Goal: Find specific page/section: Find specific page/section

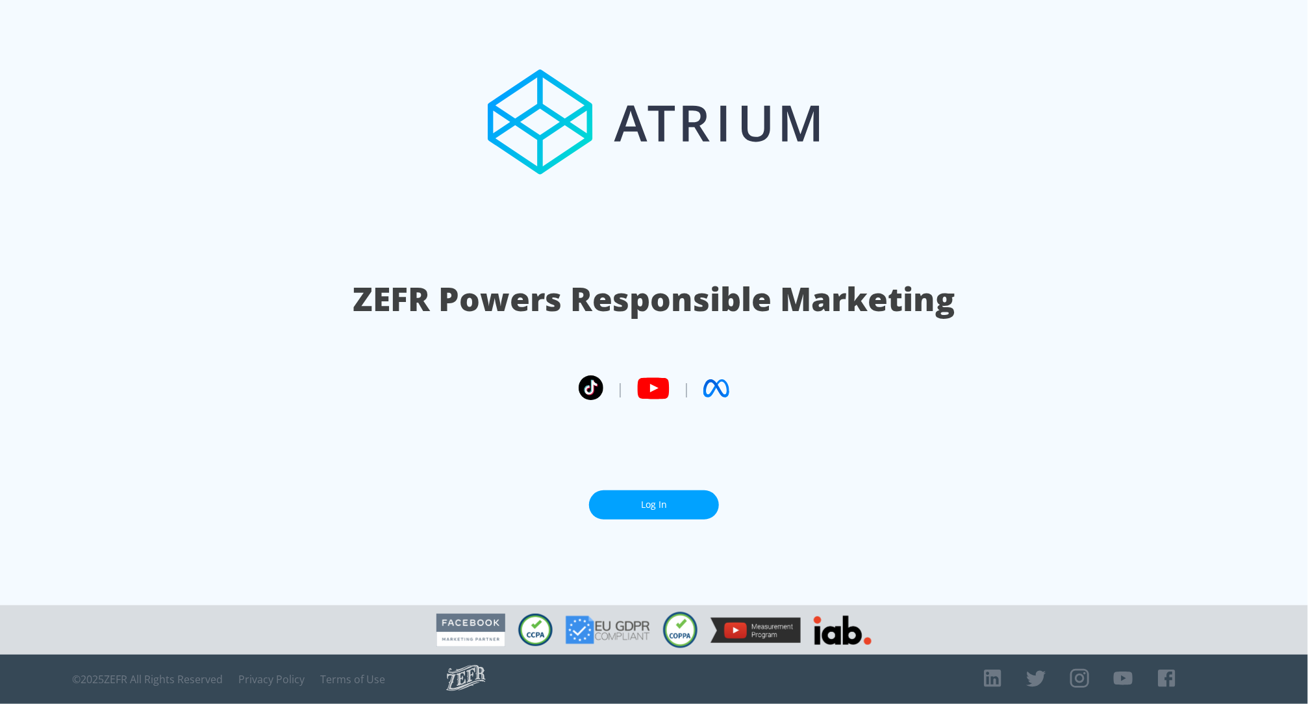
click at [636, 503] on link "Log In" at bounding box center [654, 504] width 130 height 29
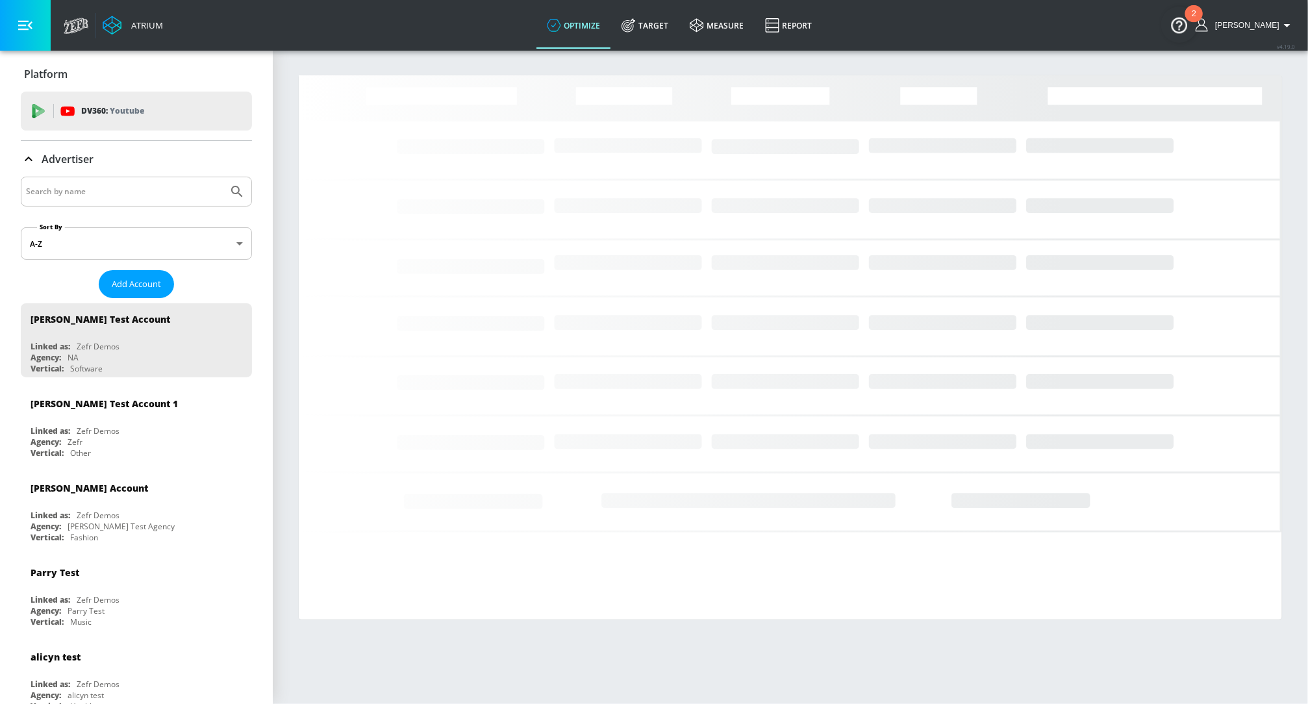
click at [116, 188] on input "Search by name" at bounding box center [124, 191] width 197 height 17
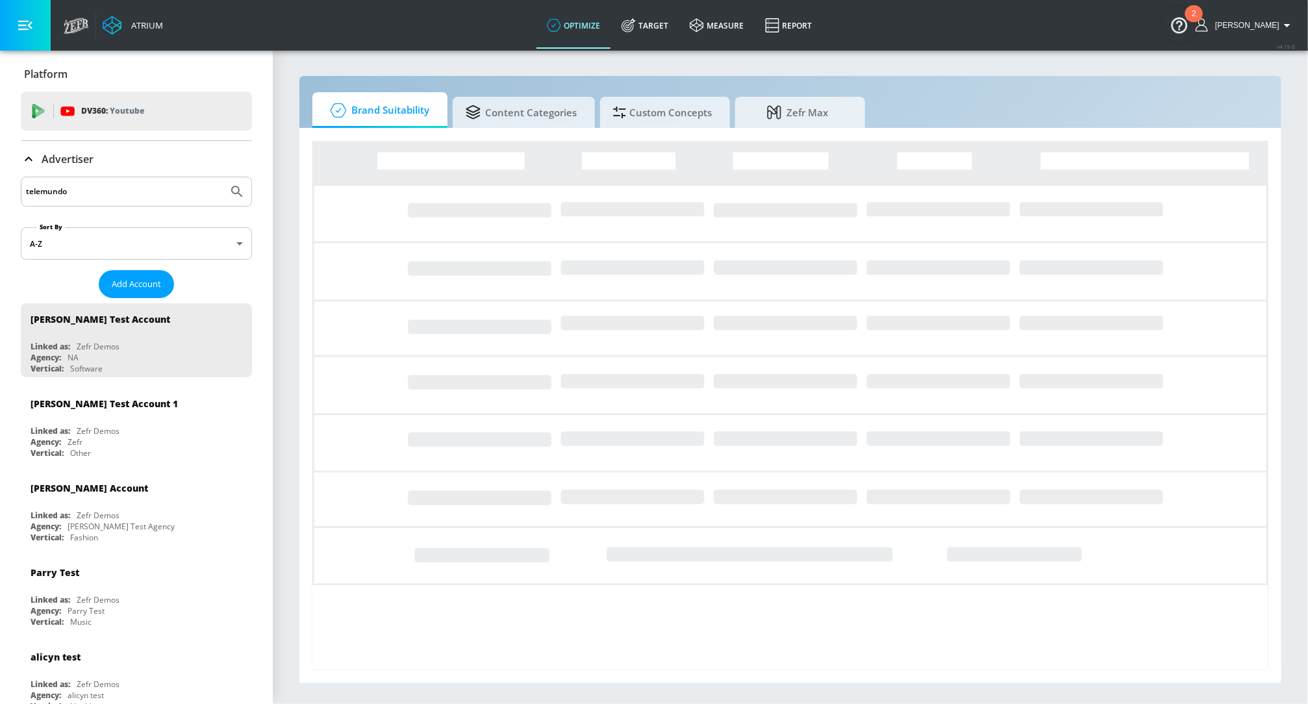
type input "telemundo"
click at [223, 177] on button "Submit Search" at bounding box center [237, 191] width 29 height 29
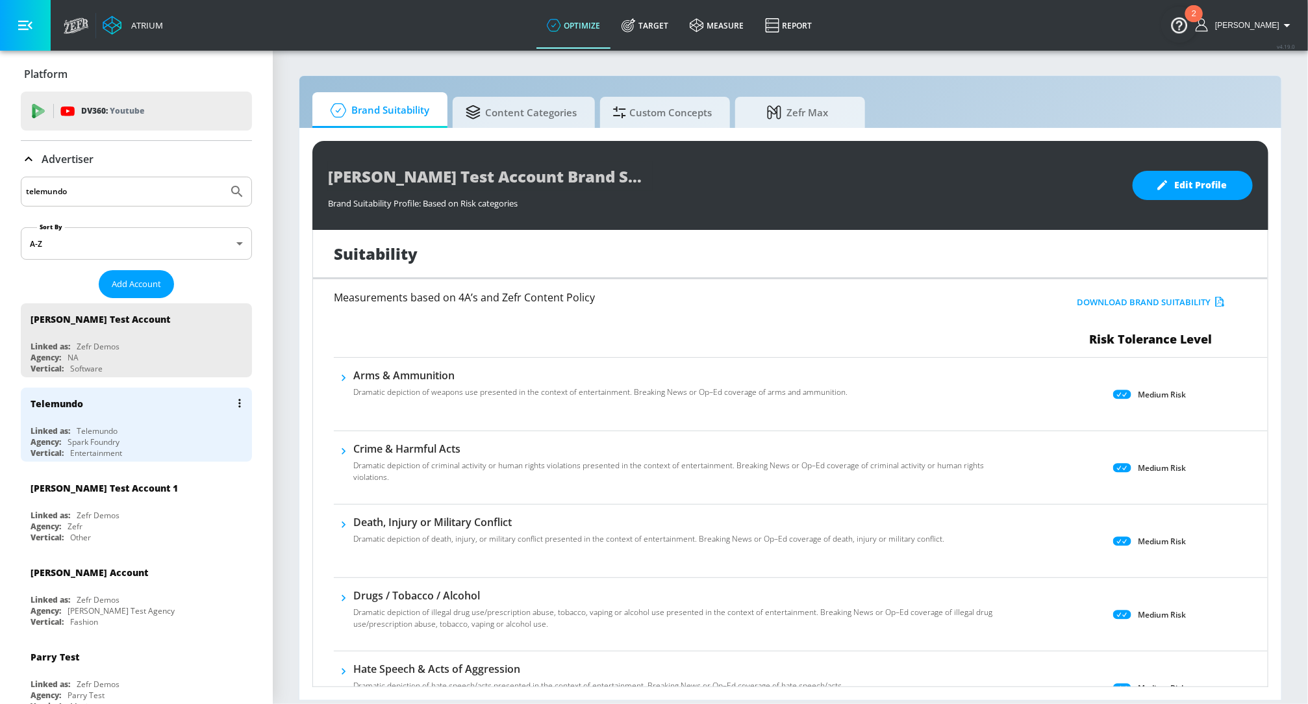
click at [72, 412] on div "Telemundo" at bounding box center [140, 403] width 218 height 31
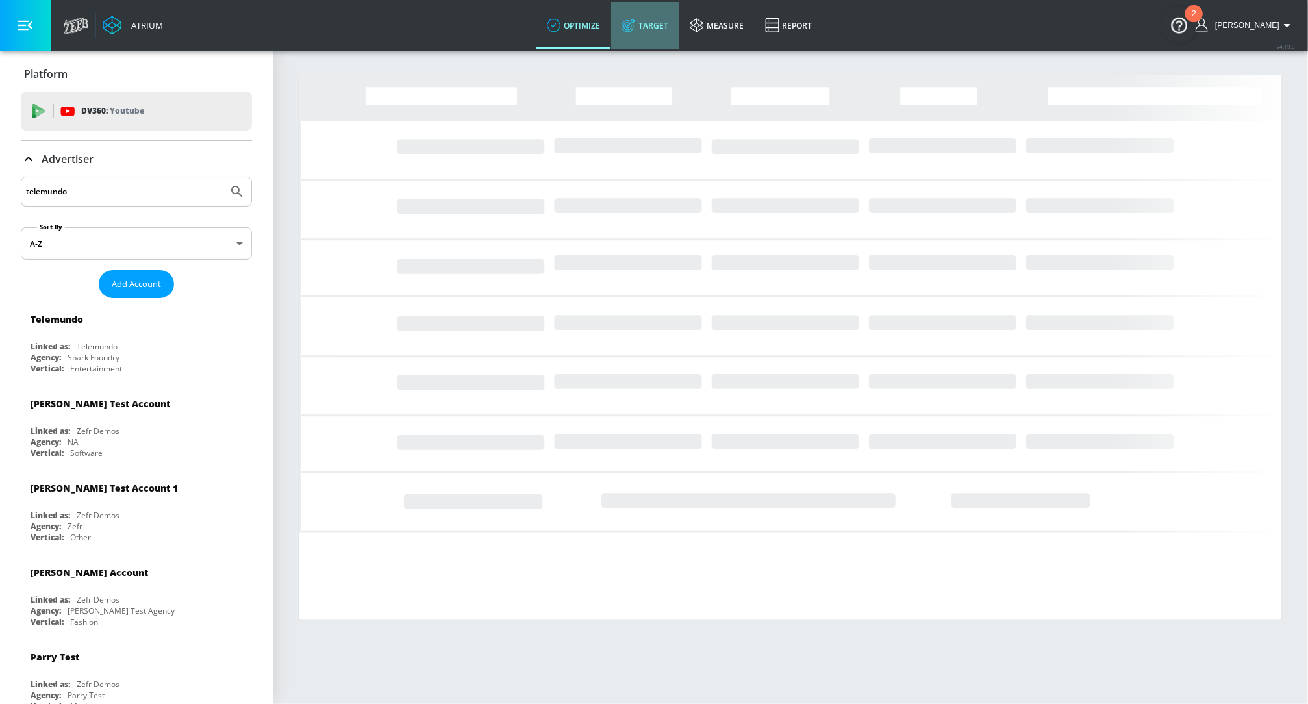
click at [663, 23] on link "Target" at bounding box center [645, 25] width 68 height 47
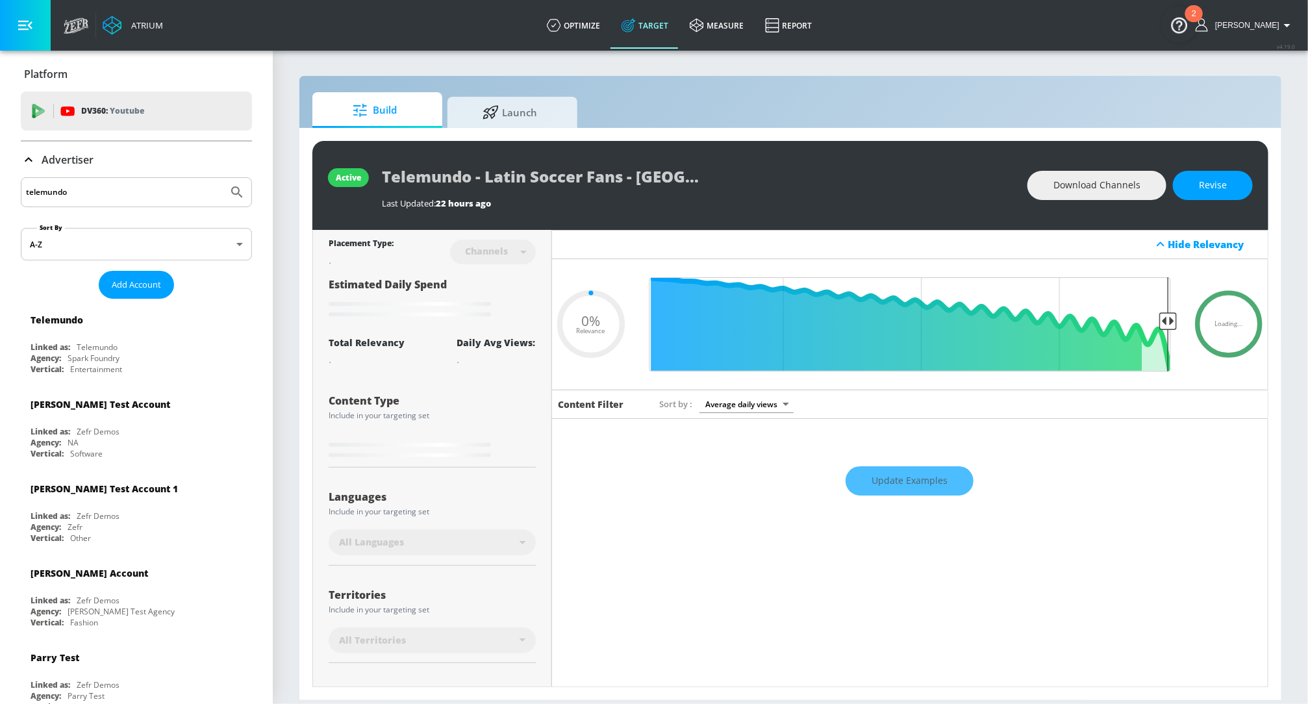
click at [34, 160] on icon at bounding box center [29, 160] width 16 height 16
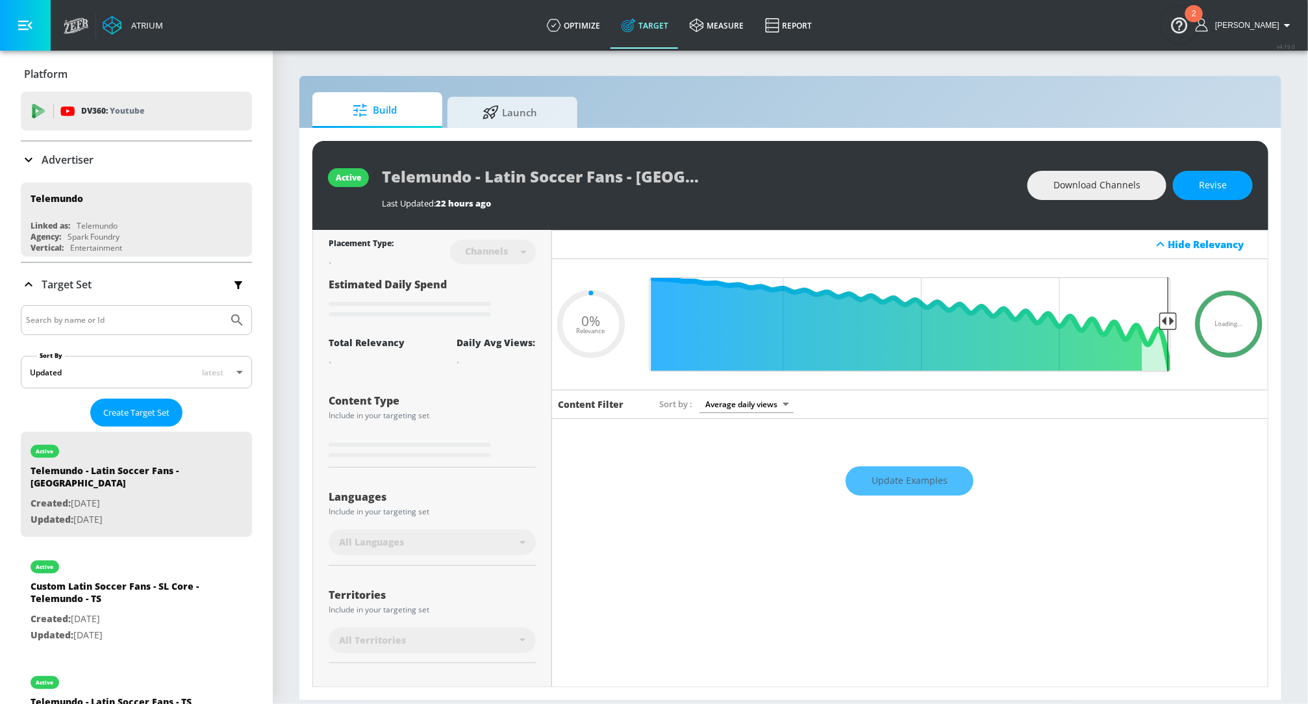
type input "0.5"
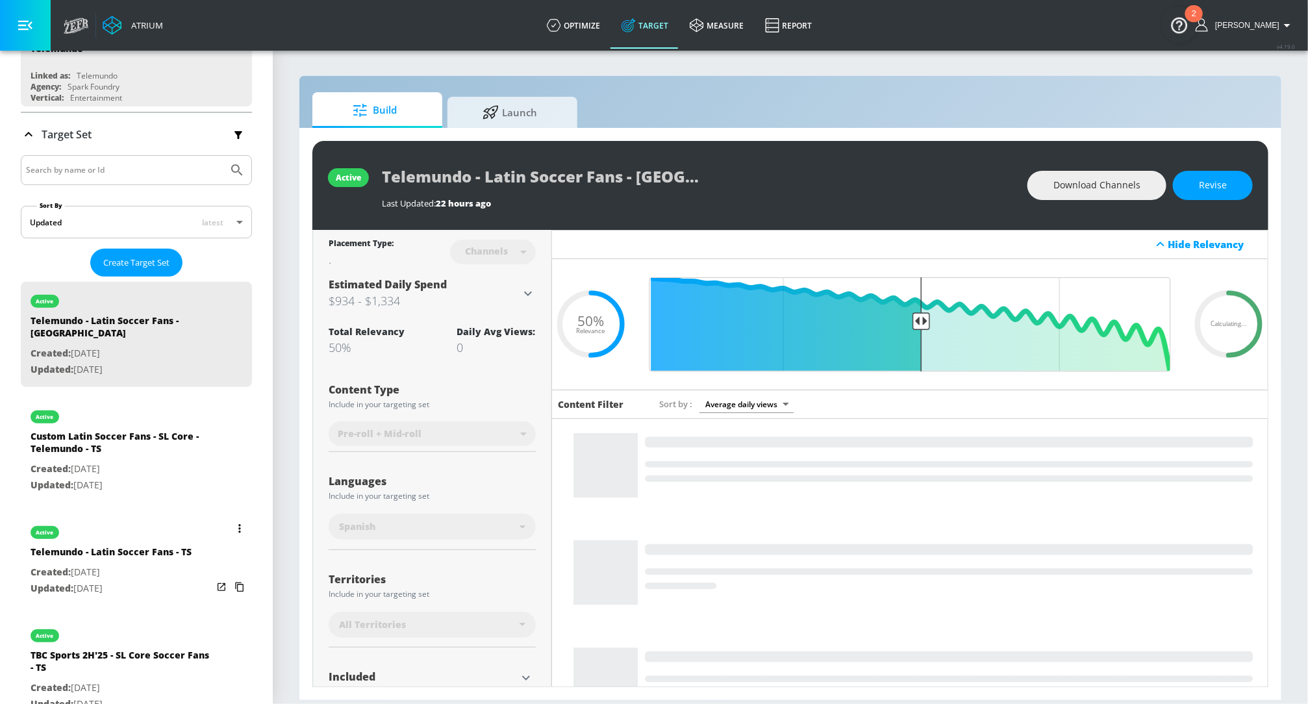
scroll to position [197, 0]
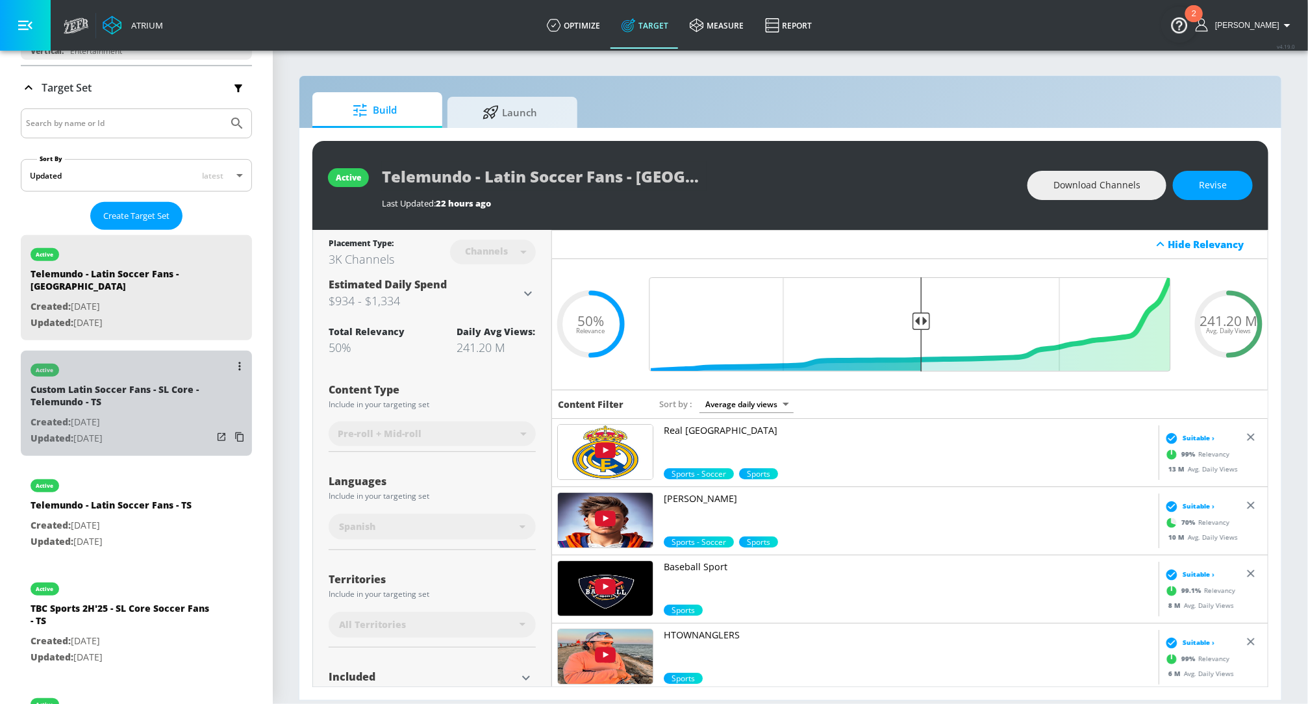
click at [109, 393] on div "Custom Latin Soccer Fans - SL Core - Telemundo - TS" at bounding box center [122, 398] width 182 height 31
type input "Custom Latin Soccer Fans - SL Core - Telemundo - TS"
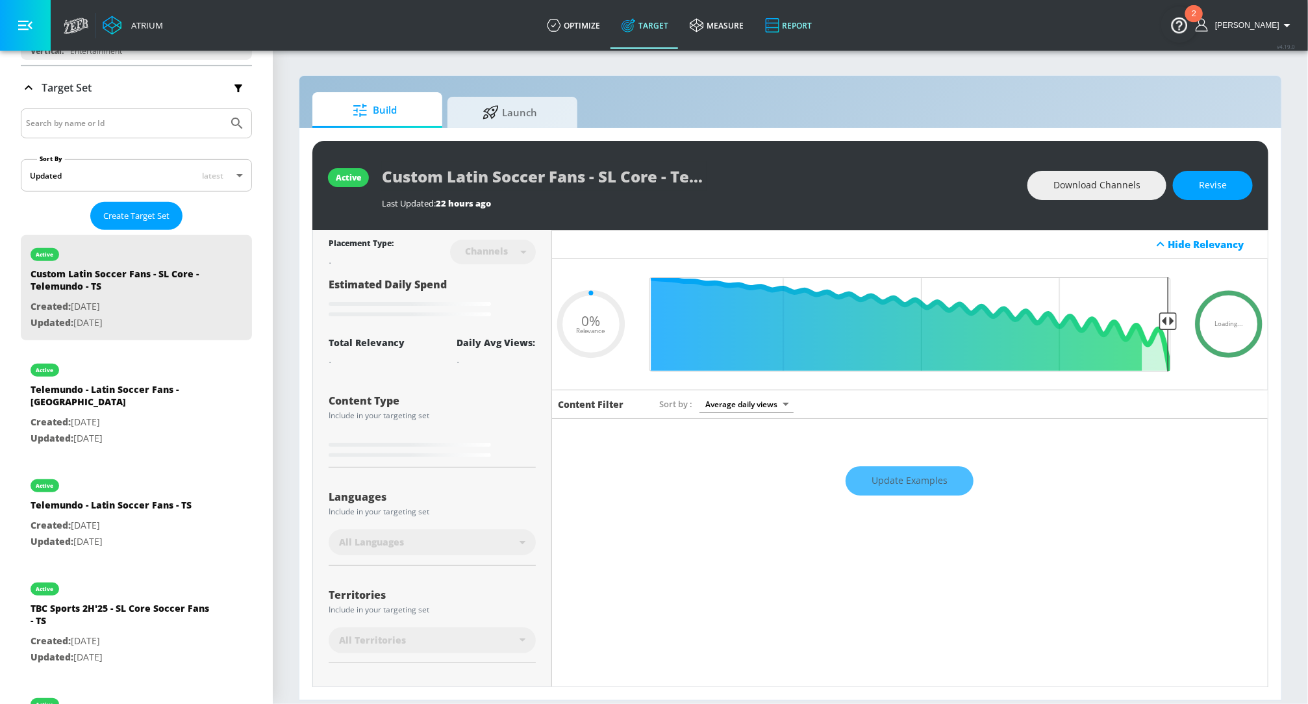
type input "0.65"
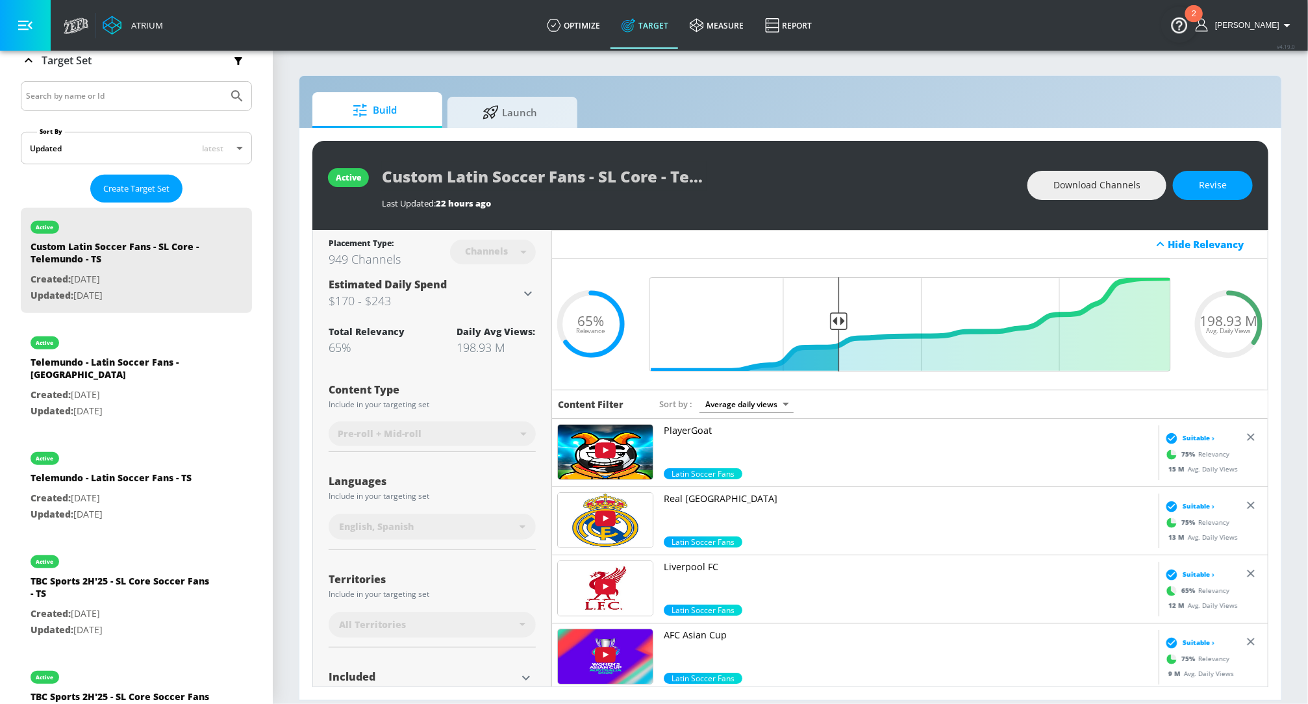
scroll to position [227, 0]
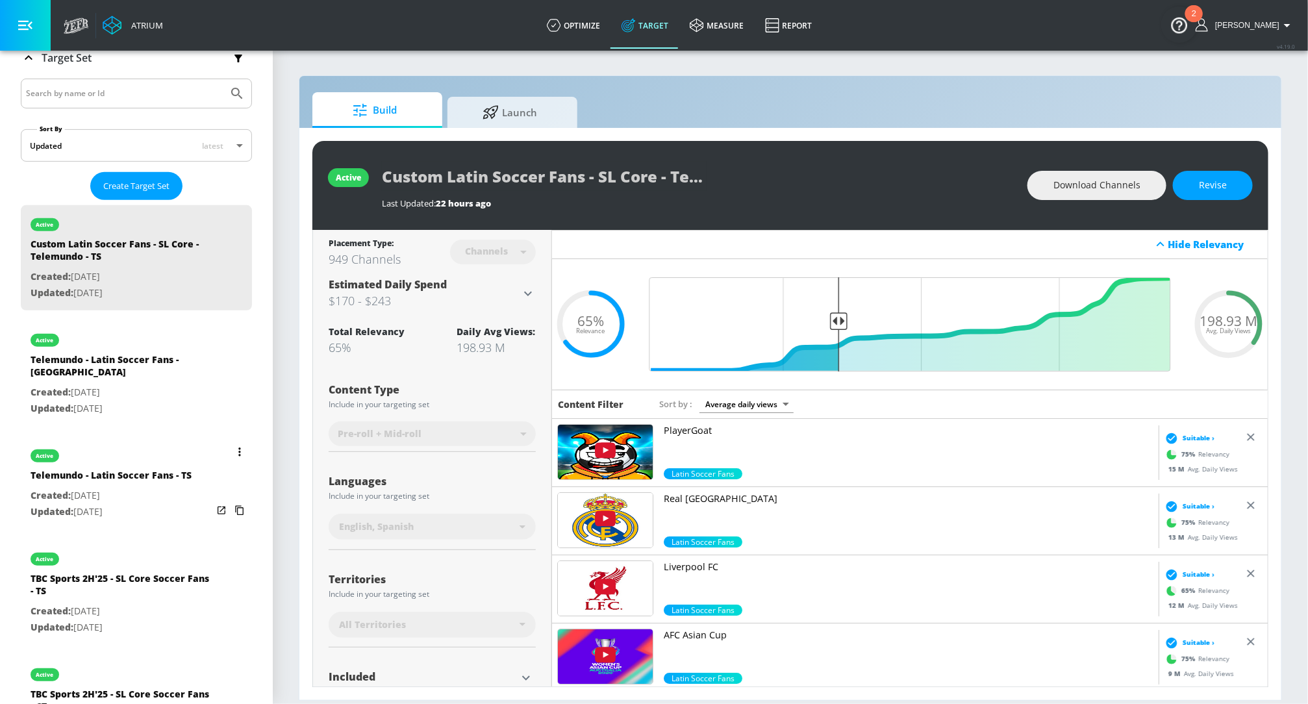
click at [94, 504] on p "Updated: [DATE]" at bounding box center [111, 512] width 161 height 16
type input "Telemundo - Latin Soccer Fans - TS"
type input "videos"
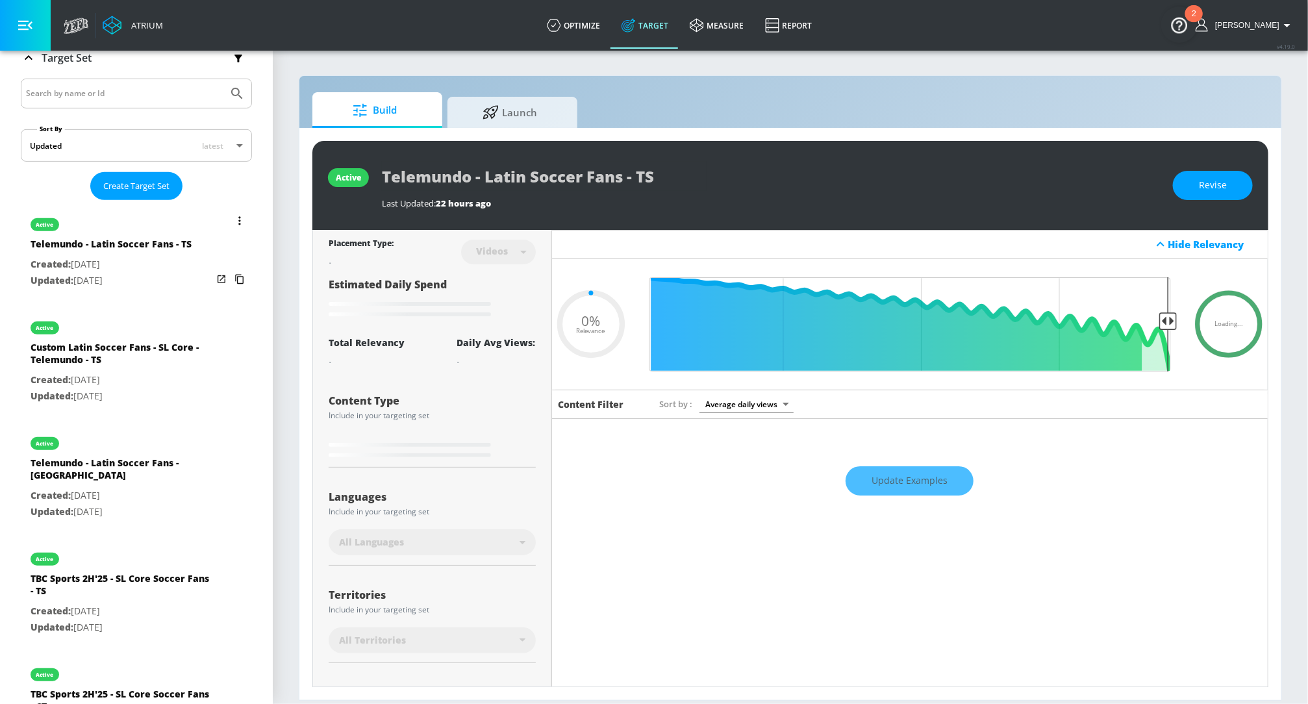
type input "0.5"
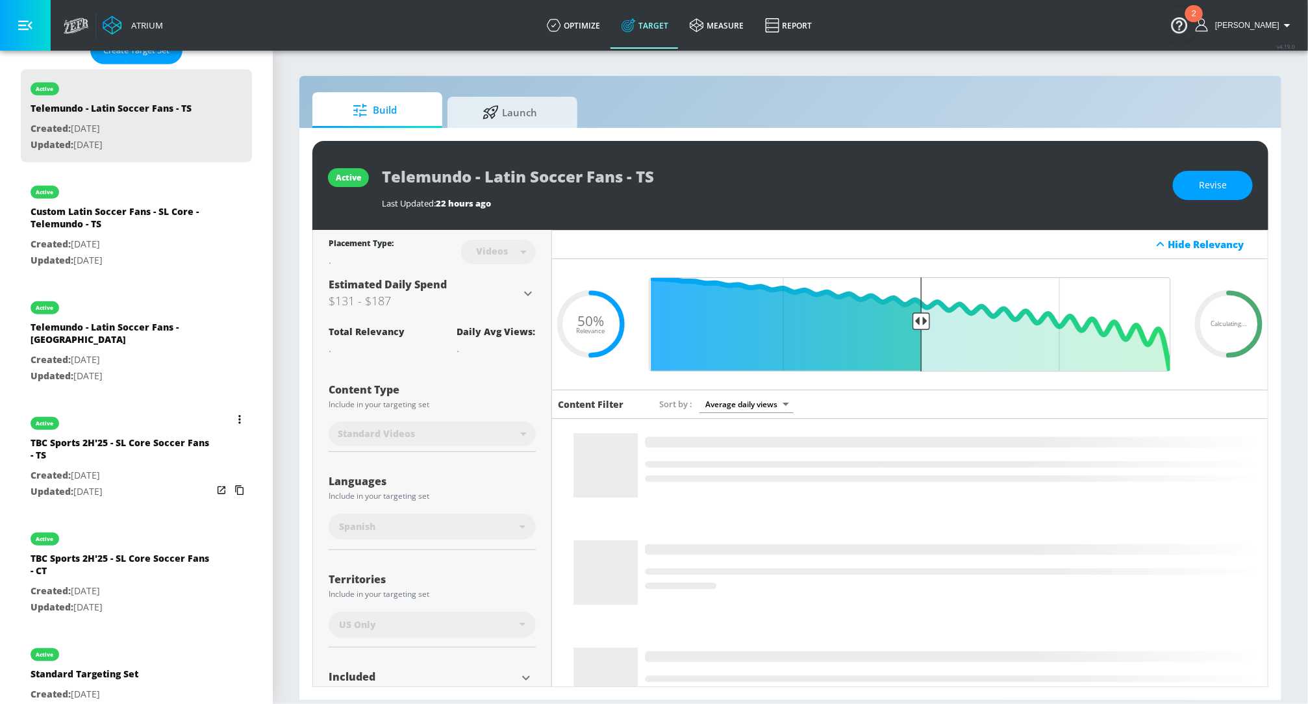
scroll to position [382, 0]
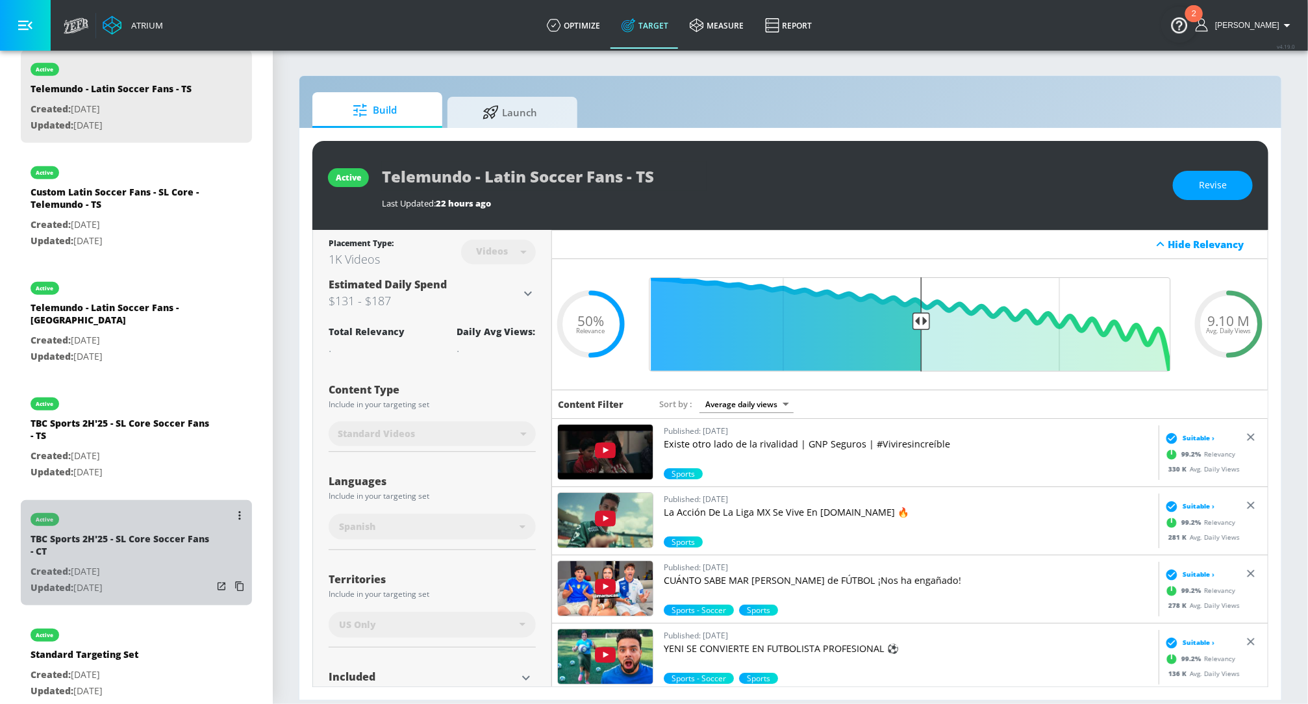
click at [118, 564] on p "Created: [DATE]" at bounding box center [122, 572] width 182 height 16
type input "TBC Sports 2H'25 - SL Core Soccer Fans - CT"
type input "channels"
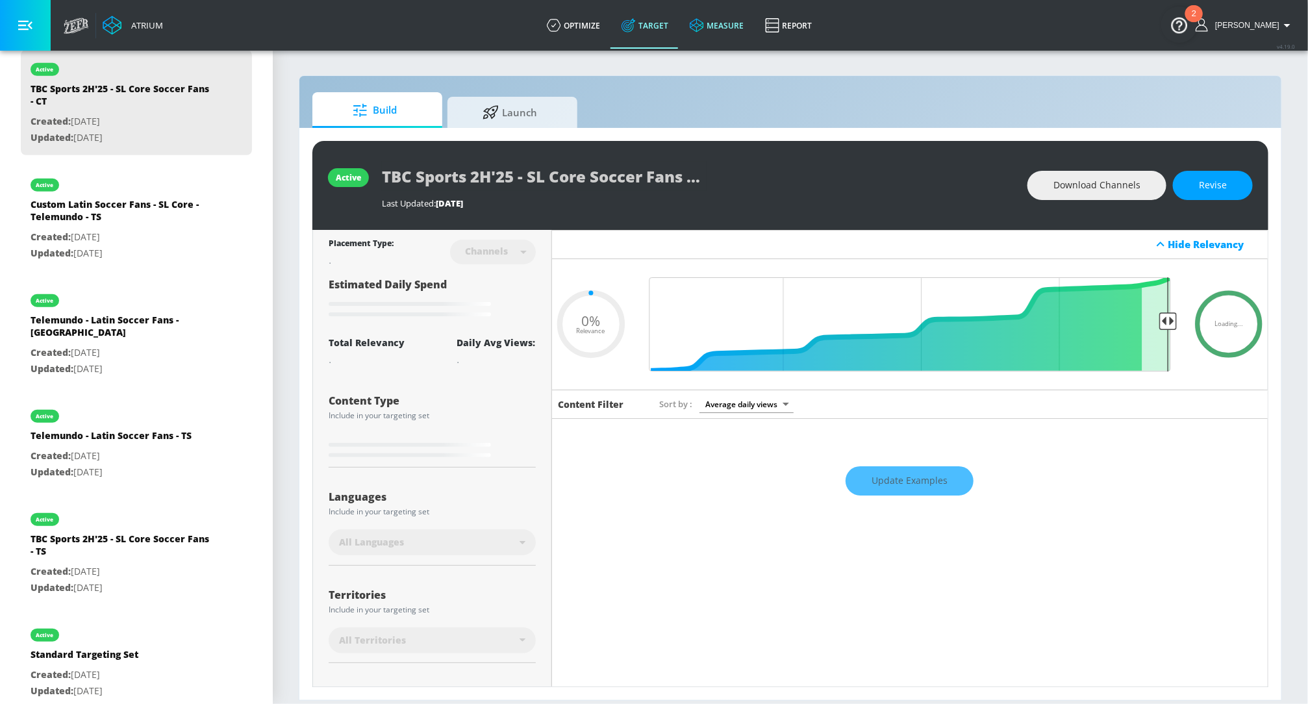
type input "0.25"
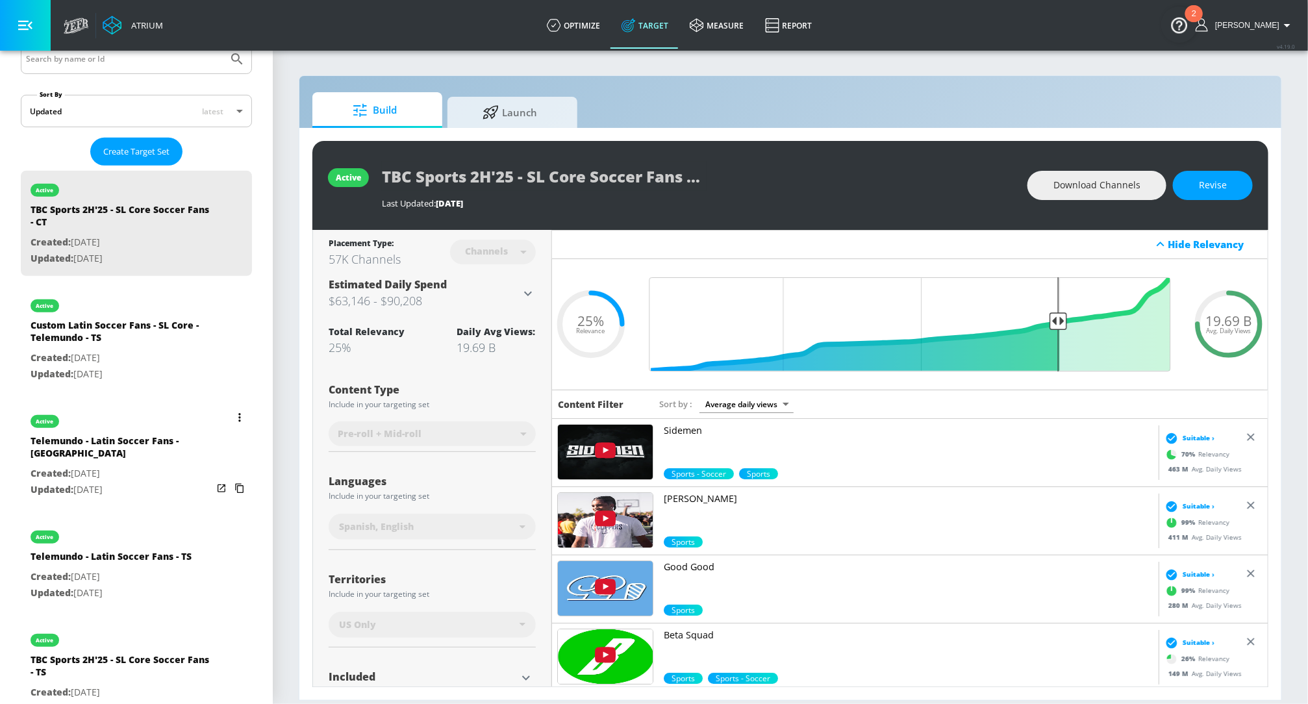
scroll to position [257, 0]
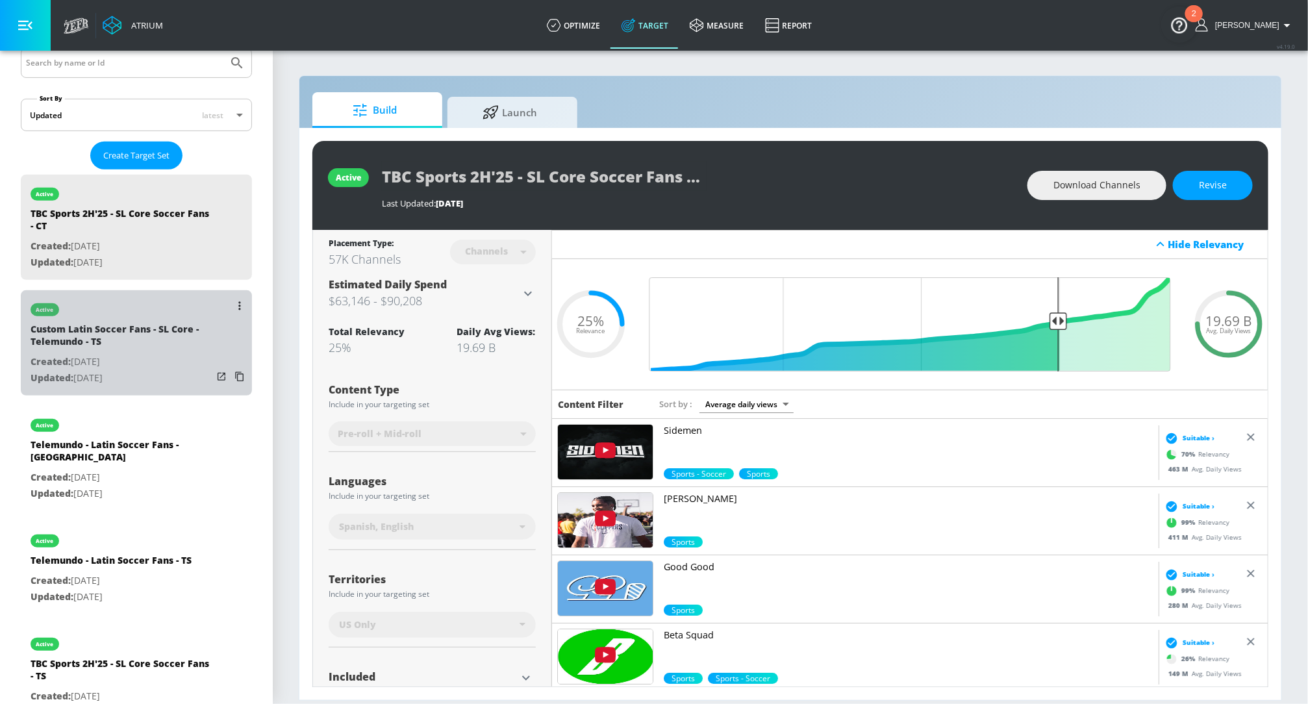
click at [99, 363] on p "Created: [DATE]" at bounding box center [122, 362] width 182 height 16
type input "Custom Latin Soccer Fans - SL Core - Telemundo - TS"
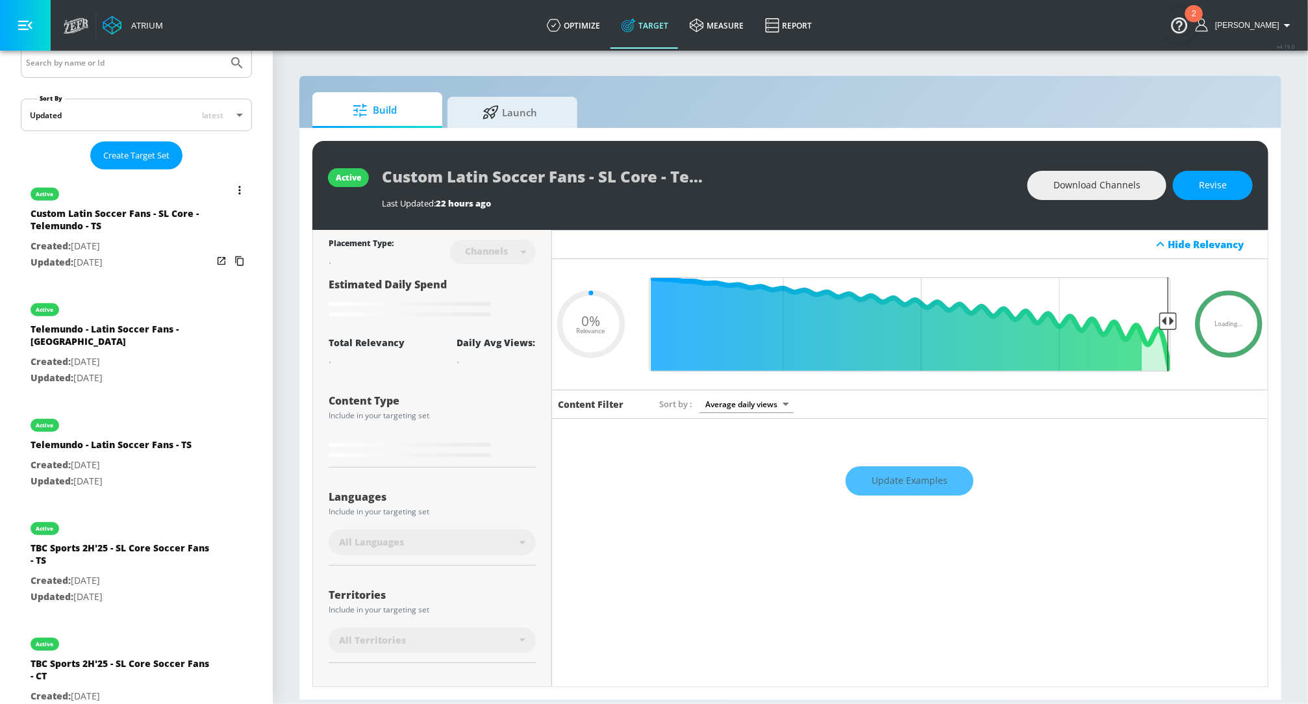
type input "0.65"
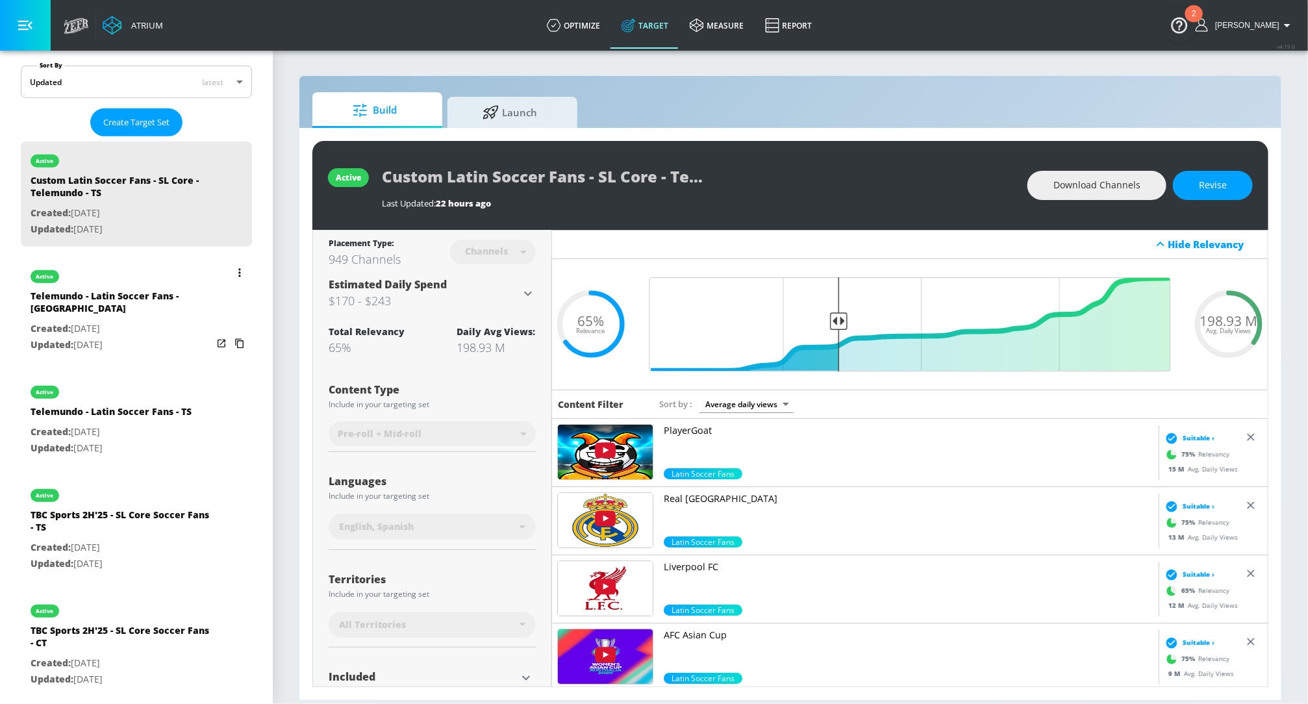
click at [91, 321] on p "Created: [DATE]" at bounding box center [122, 329] width 182 height 16
type input "Telemundo - Latin Soccer Fans - [GEOGRAPHIC_DATA]"
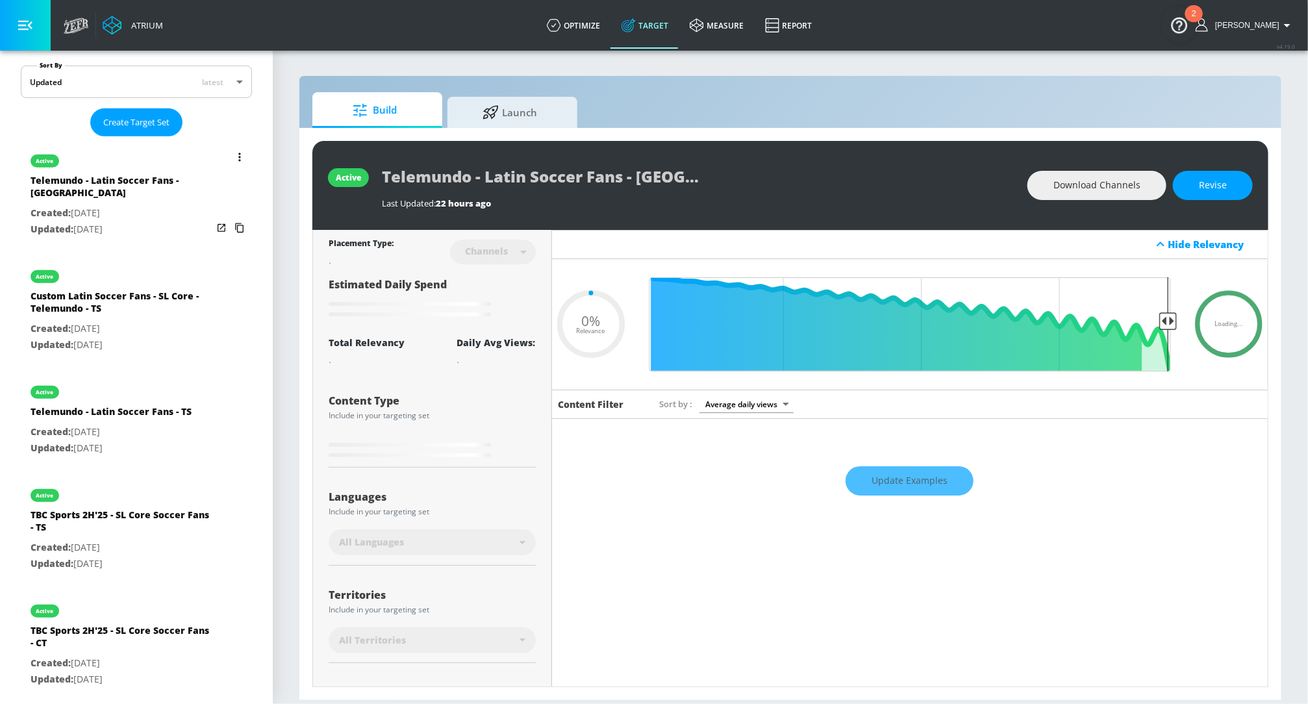
type input "0.5"
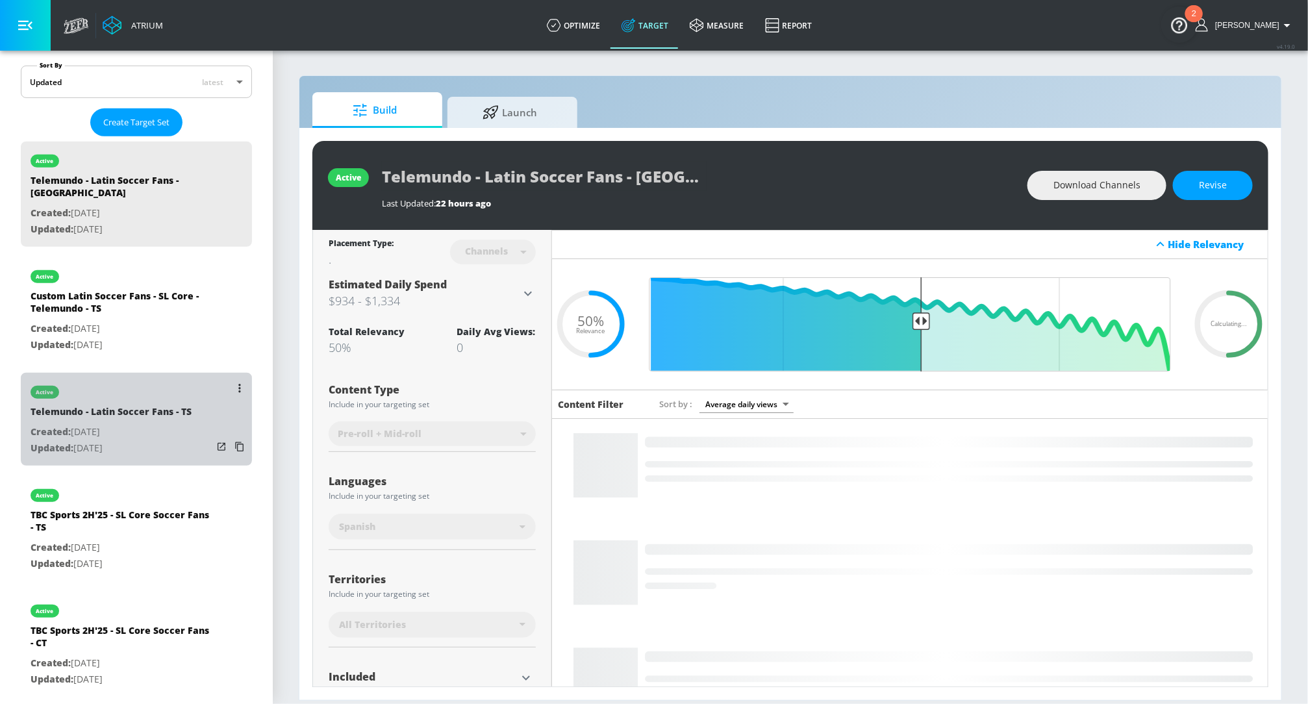
click at [113, 440] on p "Updated: [DATE]" at bounding box center [111, 448] width 161 height 16
type input "Telemundo - Latin Soccer Fans - TS"
type input "videos"
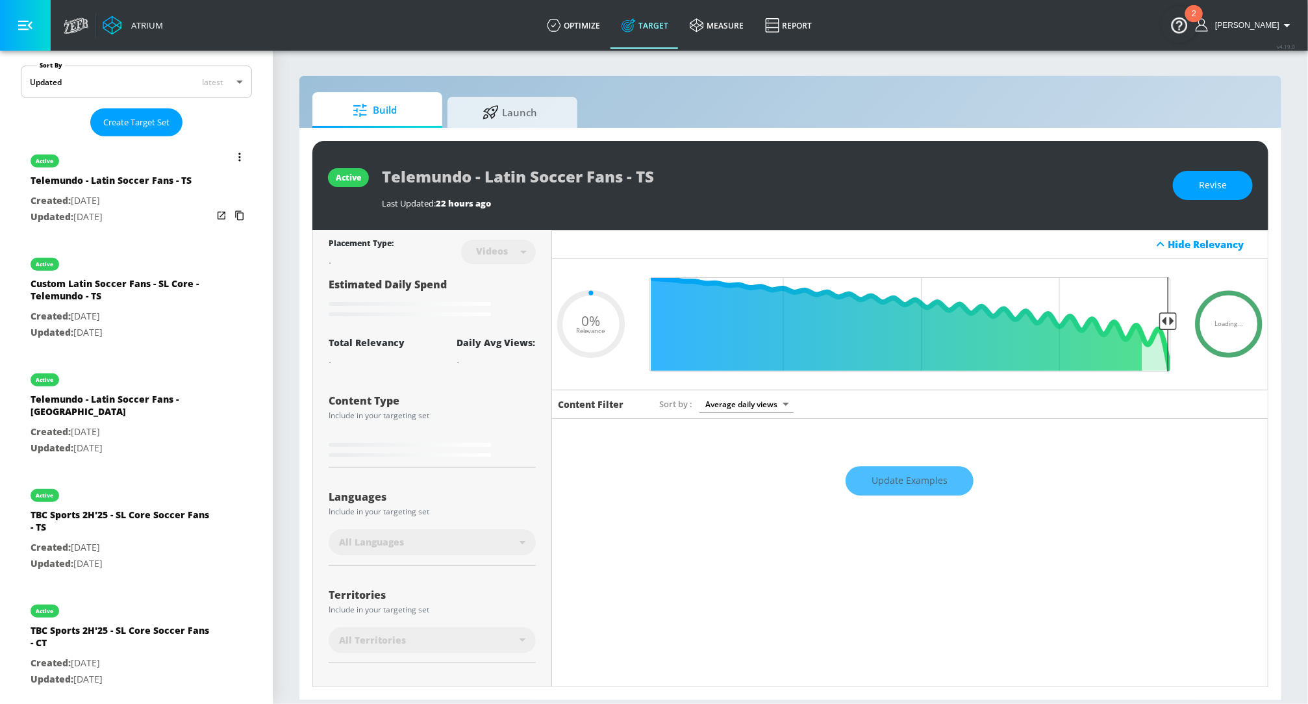
type input "0.5"
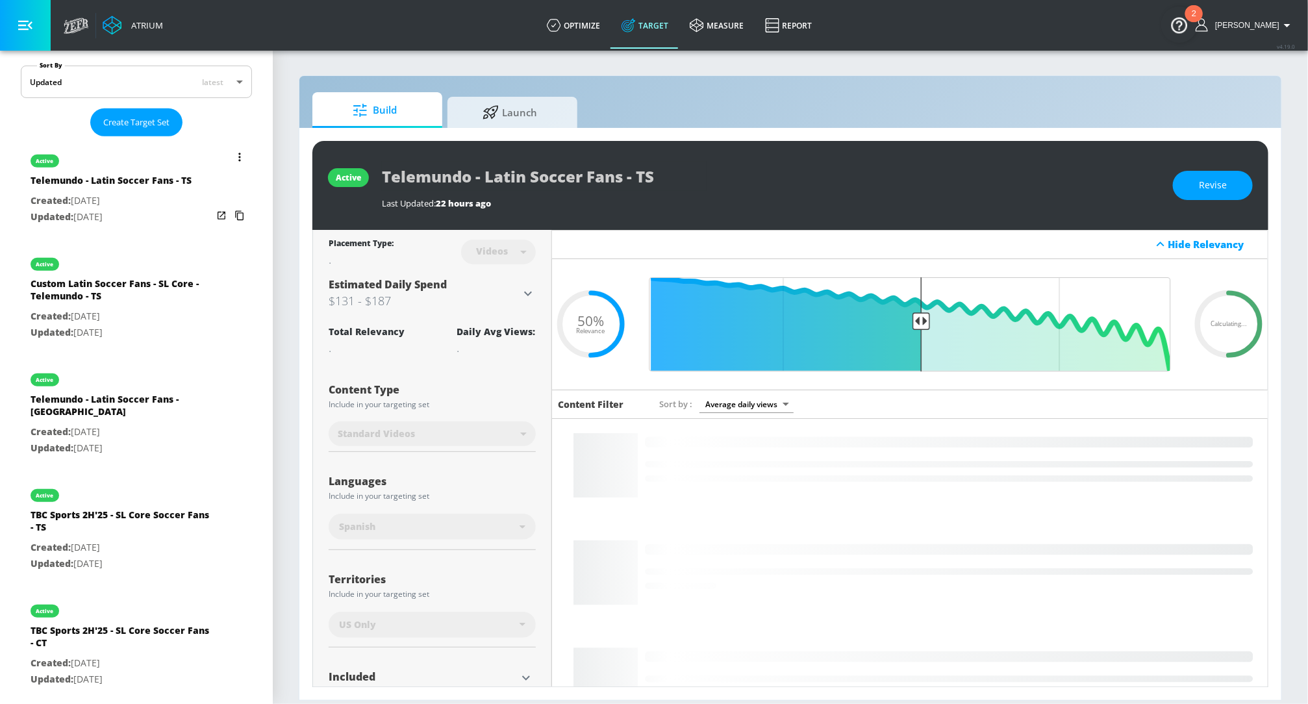
click at [113, 440] on p "Updated: [DATE]" at bounding box center [122, 448] width 182 height 16
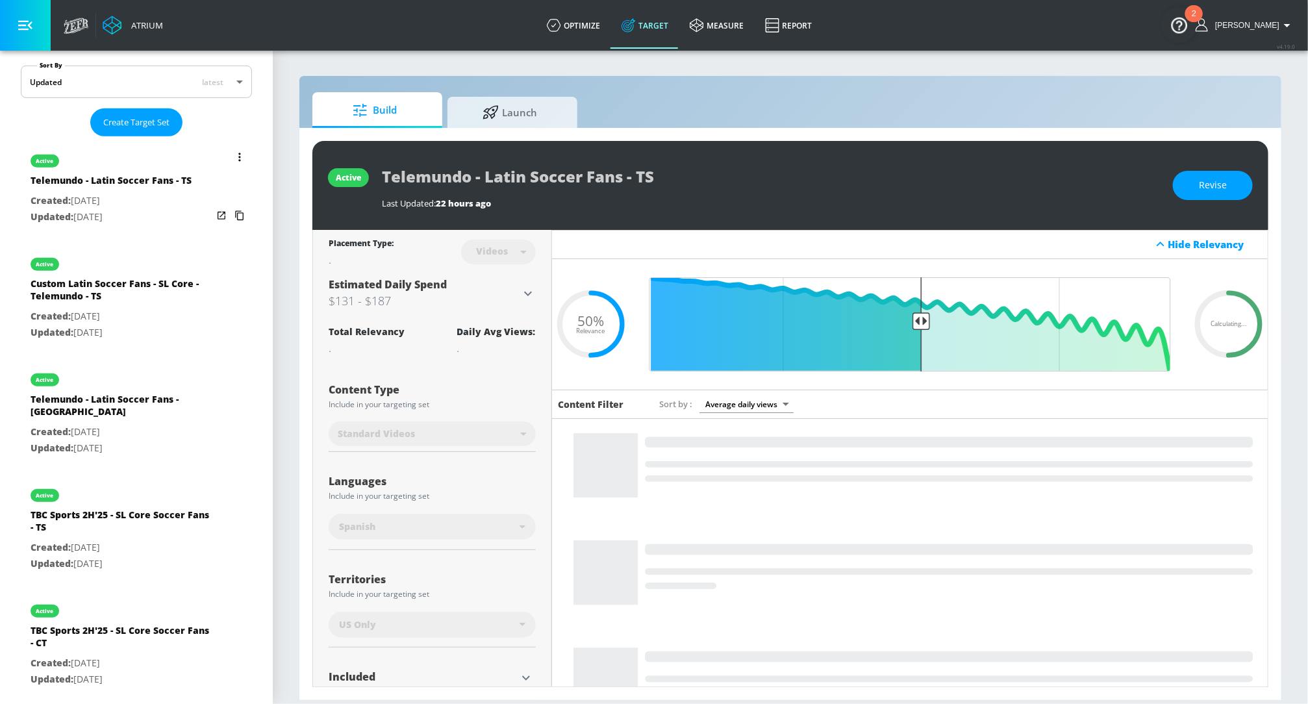
type input "Telemundo - Latin Soccer Fans - [GEOGRAPHIC_DATA]"
type input "channels"
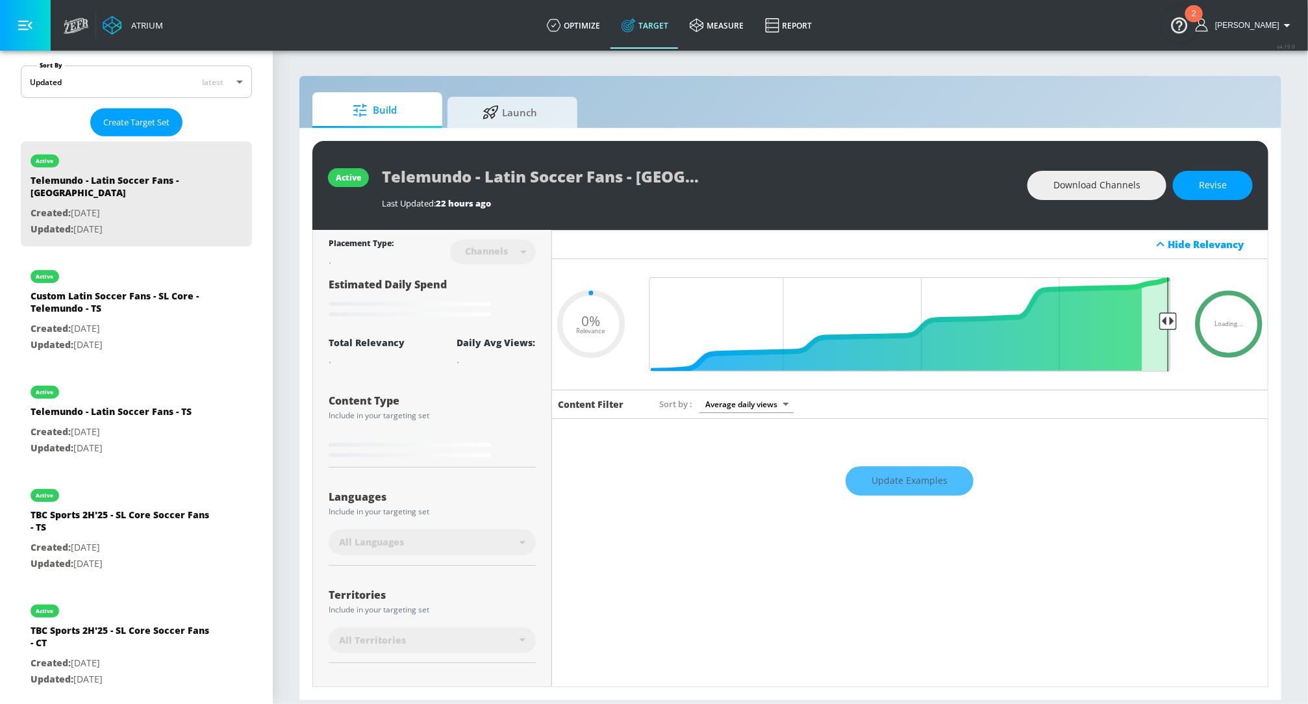
type input "0.5"
